Goal: Information Seeking & Learning: Learn about a topic

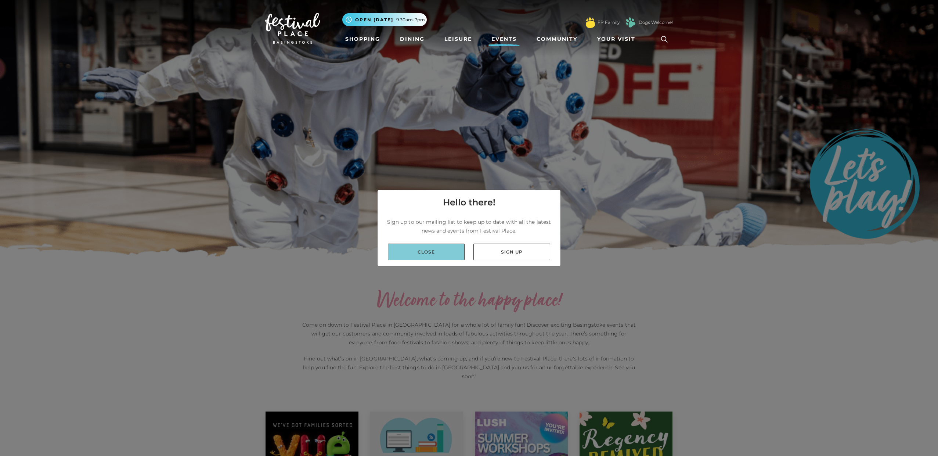
click at [413, 253] on link "Close" at bounding box center [426, 251] width 77 height 17
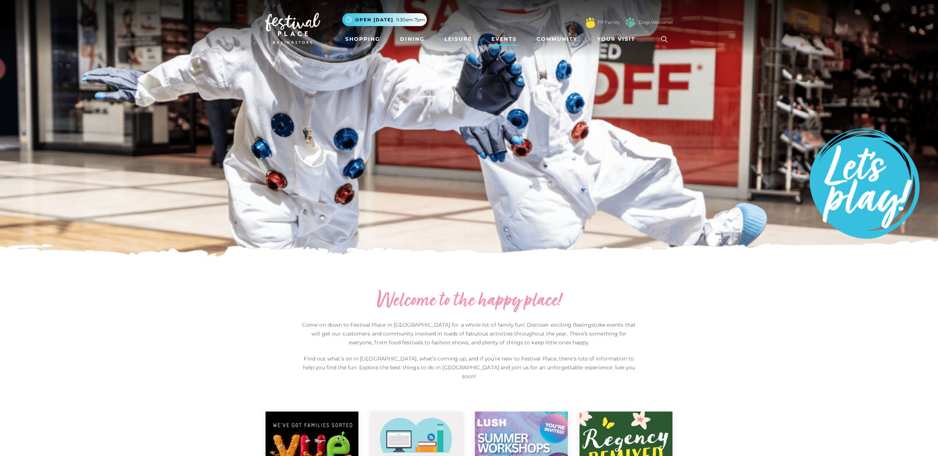
click at [504, 37] on link "Events" at bounding box center [503, 39] width 31 height 14
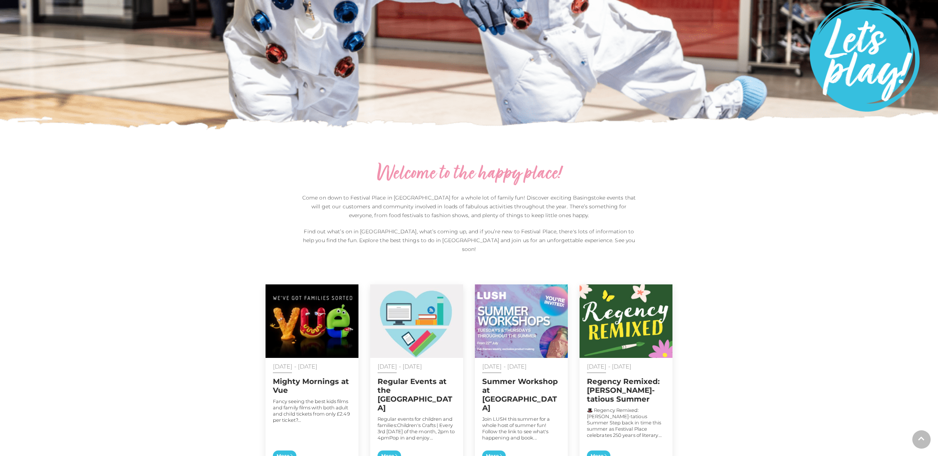
scroll to position [238, 0]
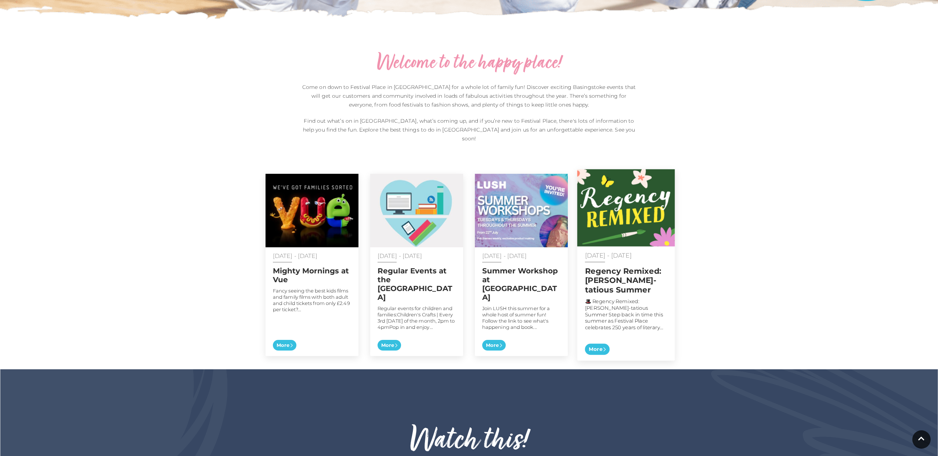
click at [651, 202] on img at bounding box center [626, 207] width 98 height 77
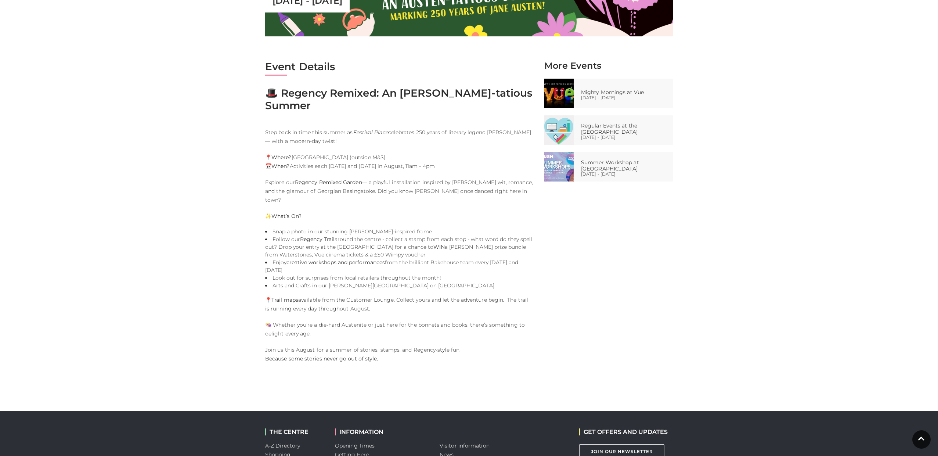
scroll to position [329, 0]
